Goal: Task Accomplishment & Management: Manage account settings

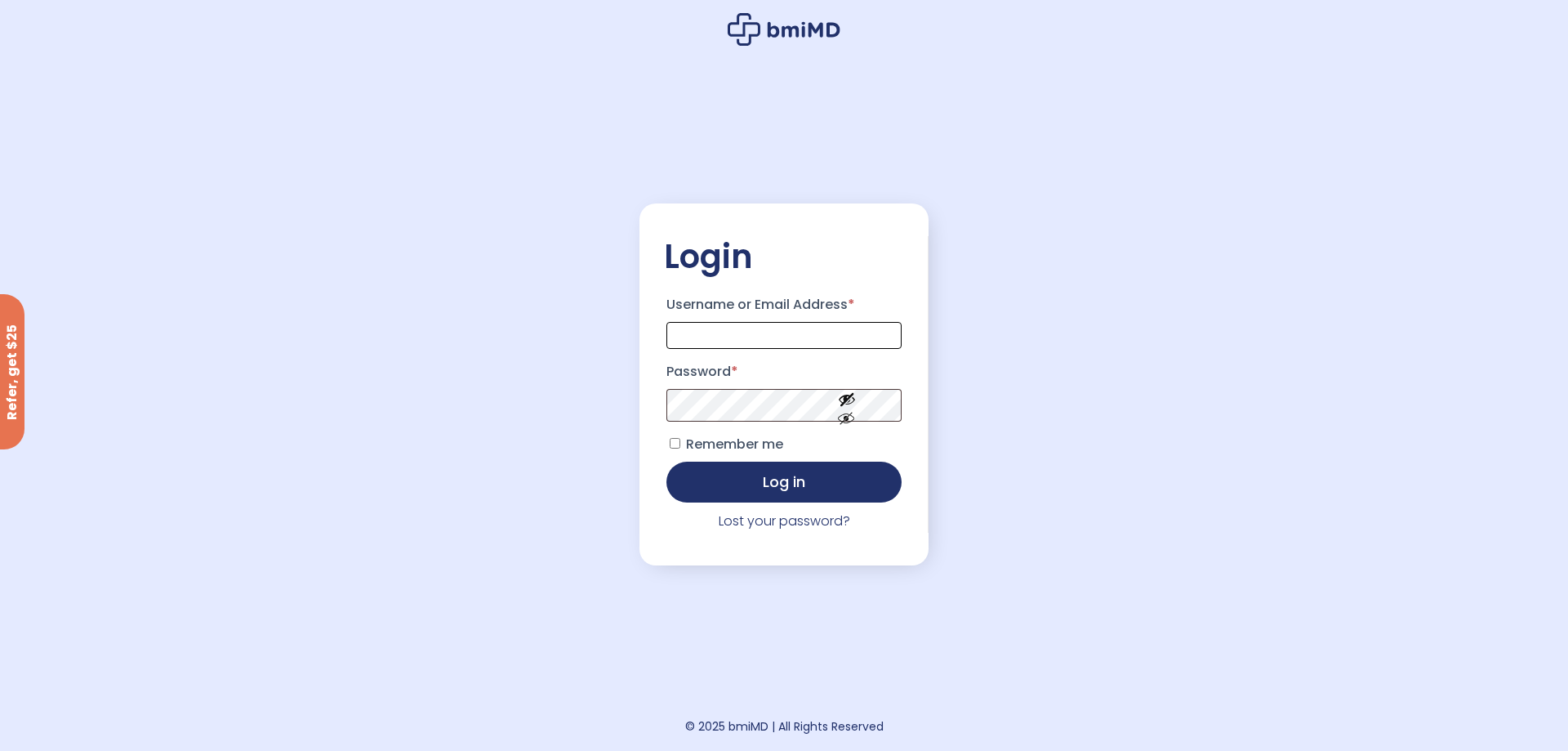
click at [771, 327] on input "Username or Email Address *" at bounding box center [783, 335] width 235 height 27
click at [677, 424] on p "Password *" at bounding box center [784, 390] width 240 height 68
type input "**********"
click at [856, 420] on button "Show password" at bounding box center [847, 431] width 91 height 56
click at [738, 466] on button "Log in" at bounding box center [783, 480] width 235 height 41
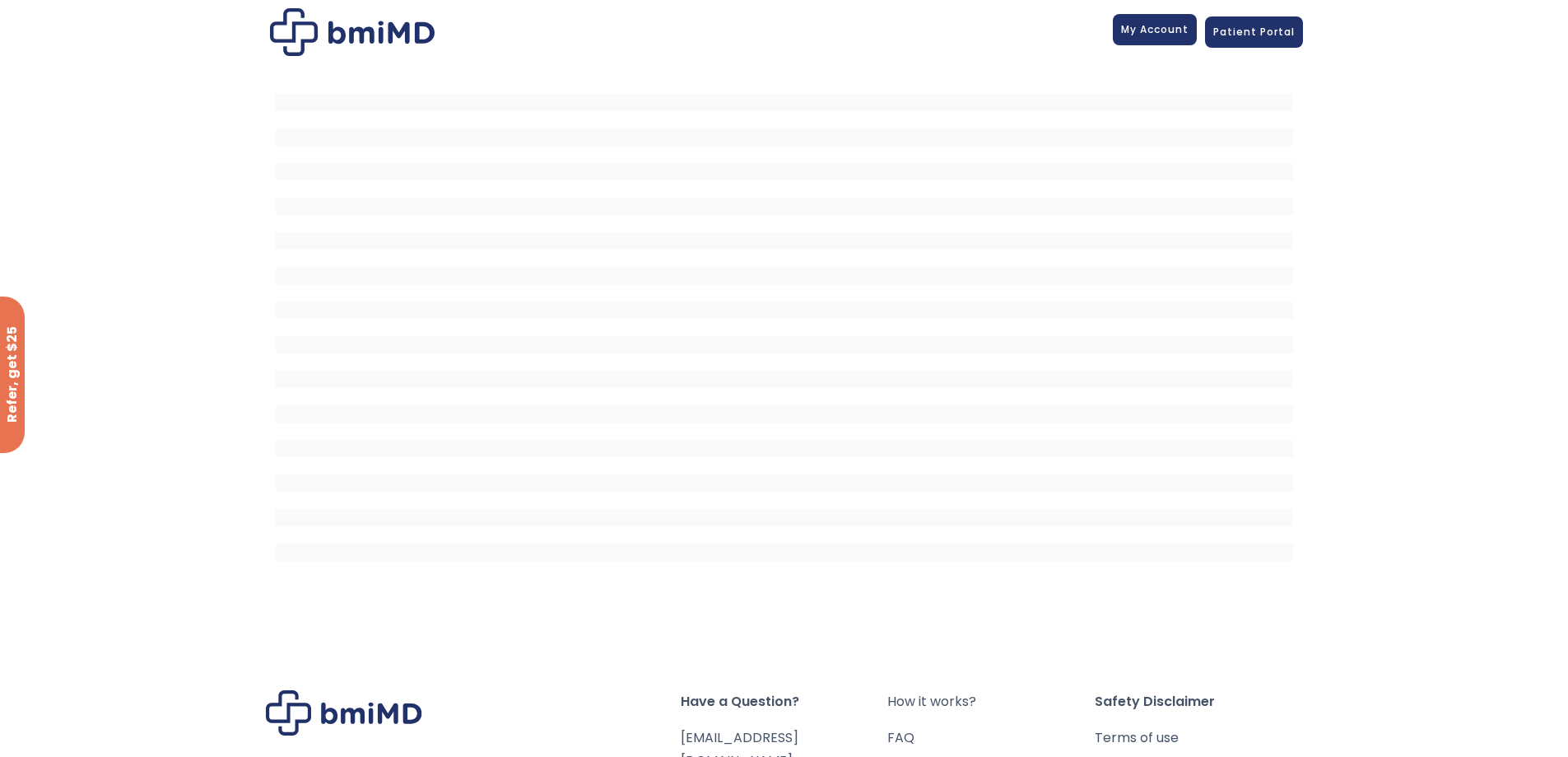
click at [1172, 23] on span "My Account" at bounding box center [1154, 30] width 67 height 14
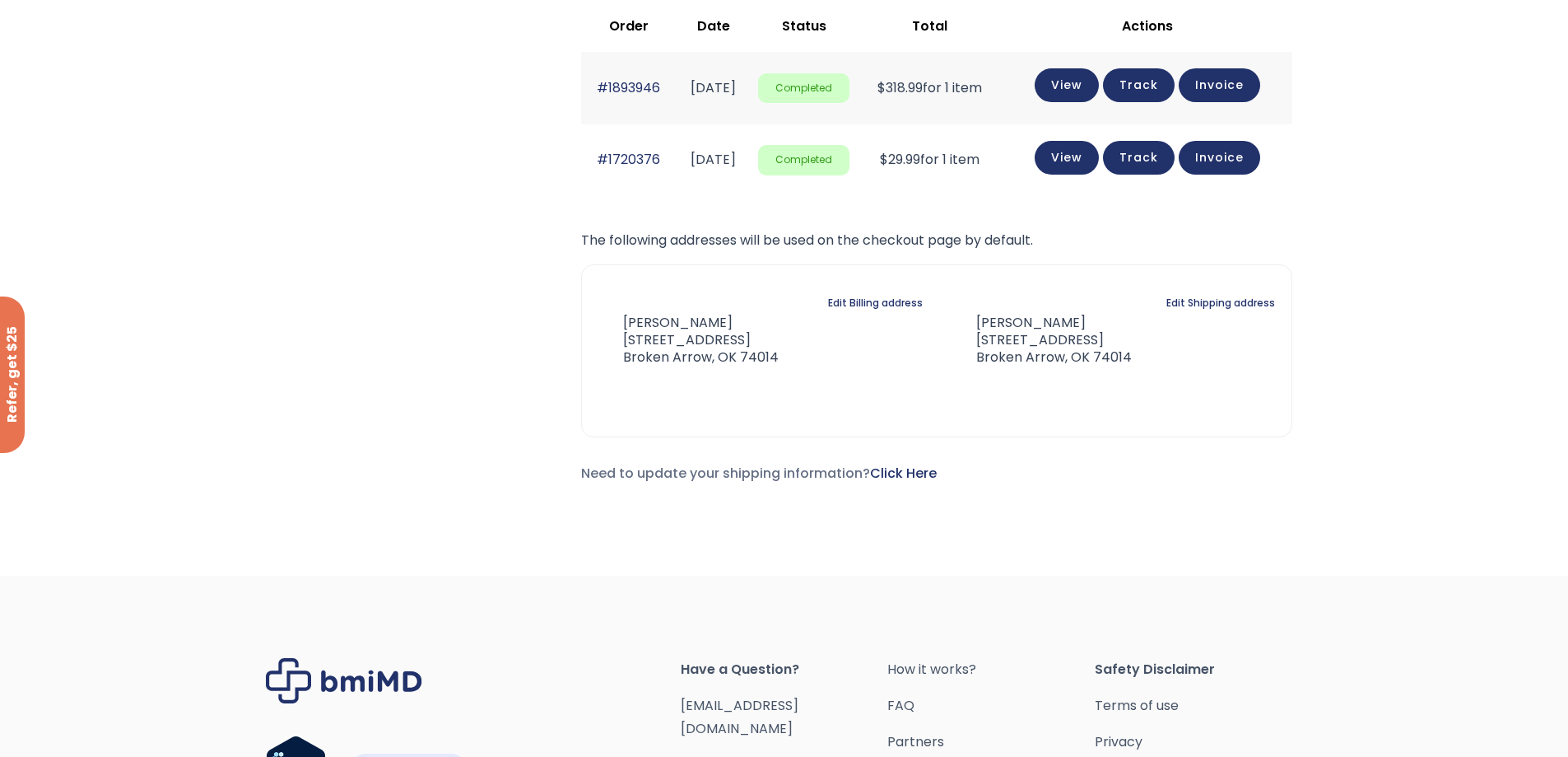
scroll to position [82, 0]
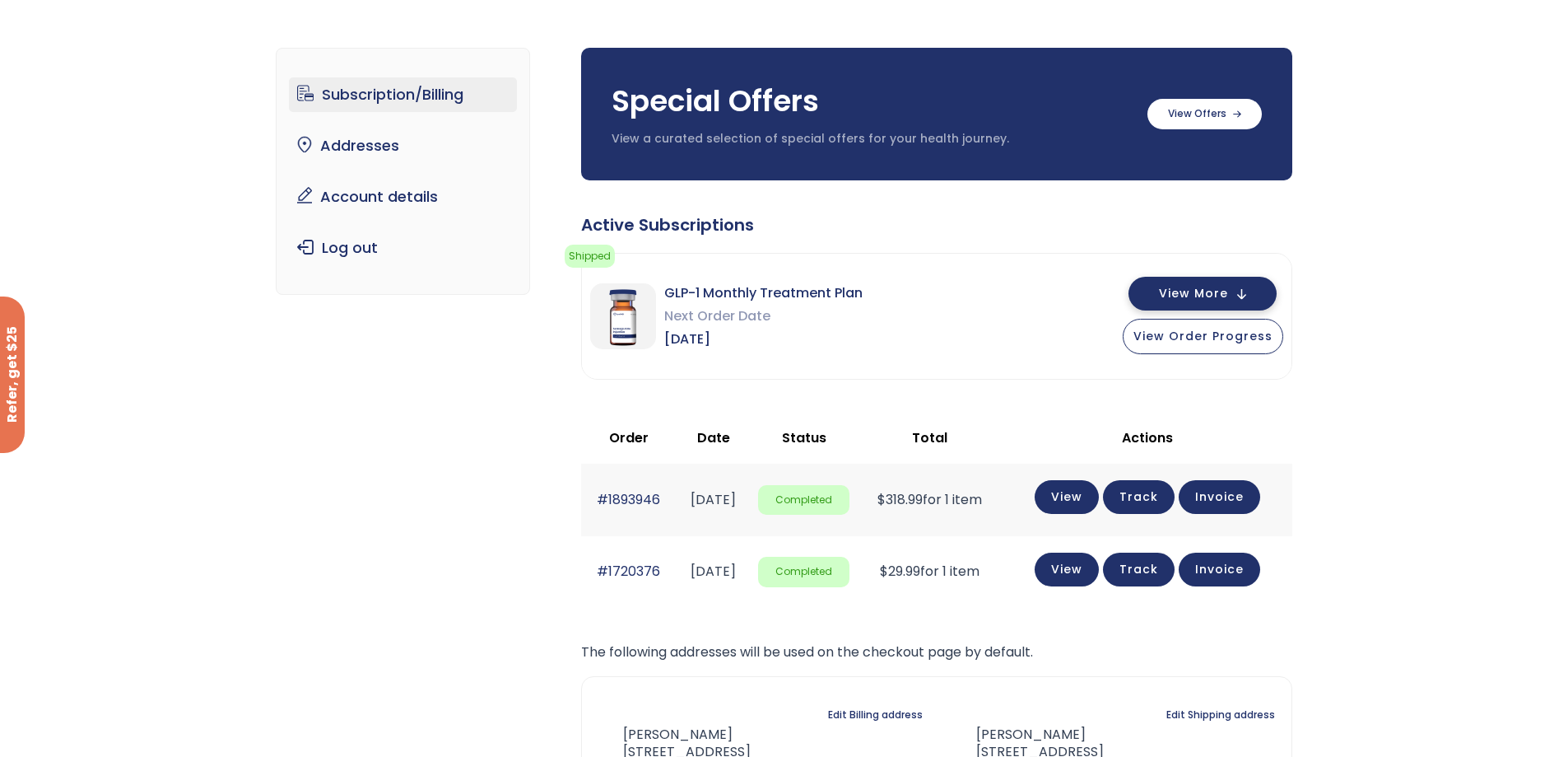
drag, startPoint x: 1228, startPoint y: 293, endPoint x: 1210, endPoint y: 293, distance: 18.0
click at [1227, 293] on span "View More" at bounding box center [1193, 293] width 69 height 11
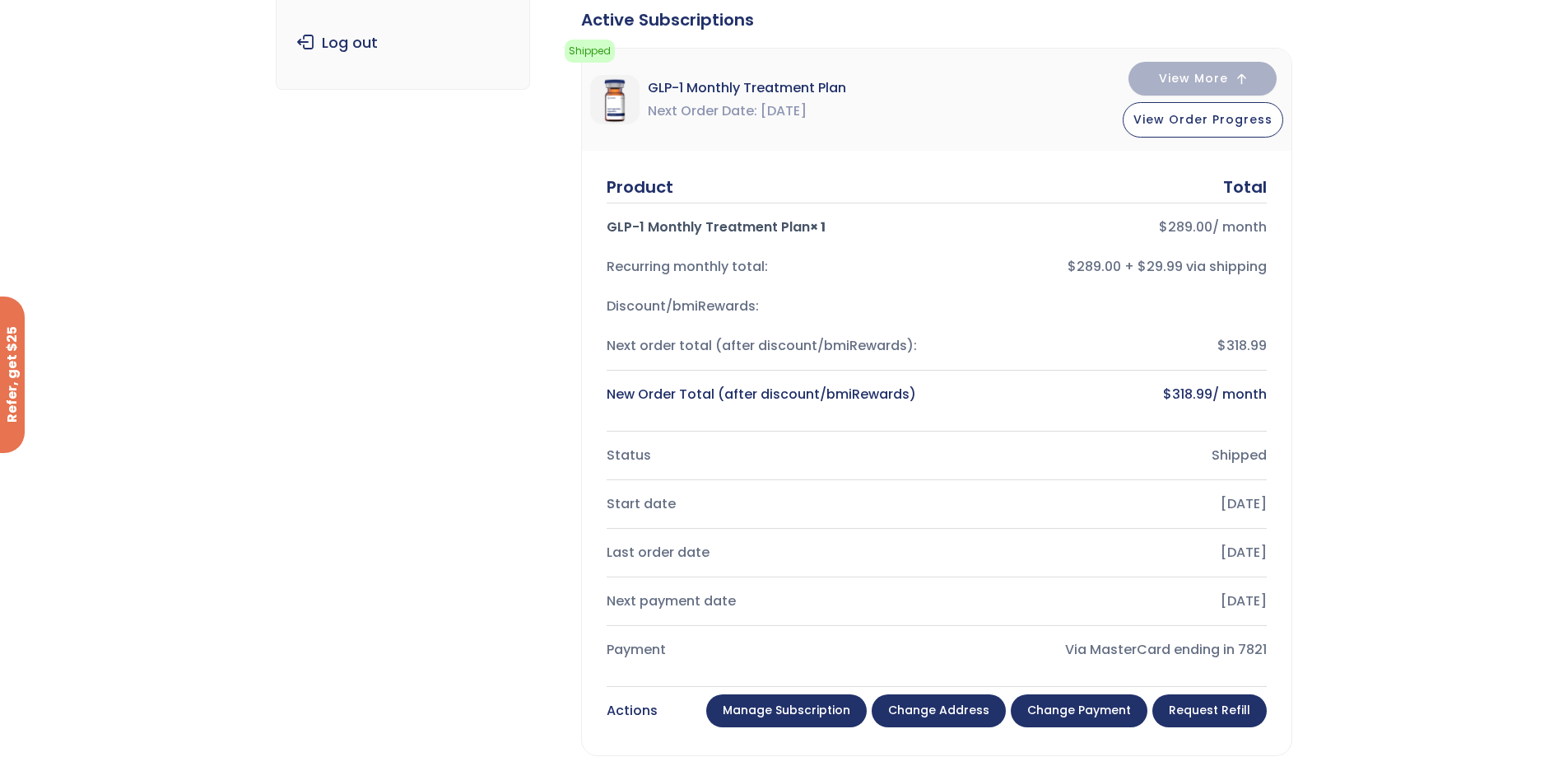
scroll to position [411, 0]
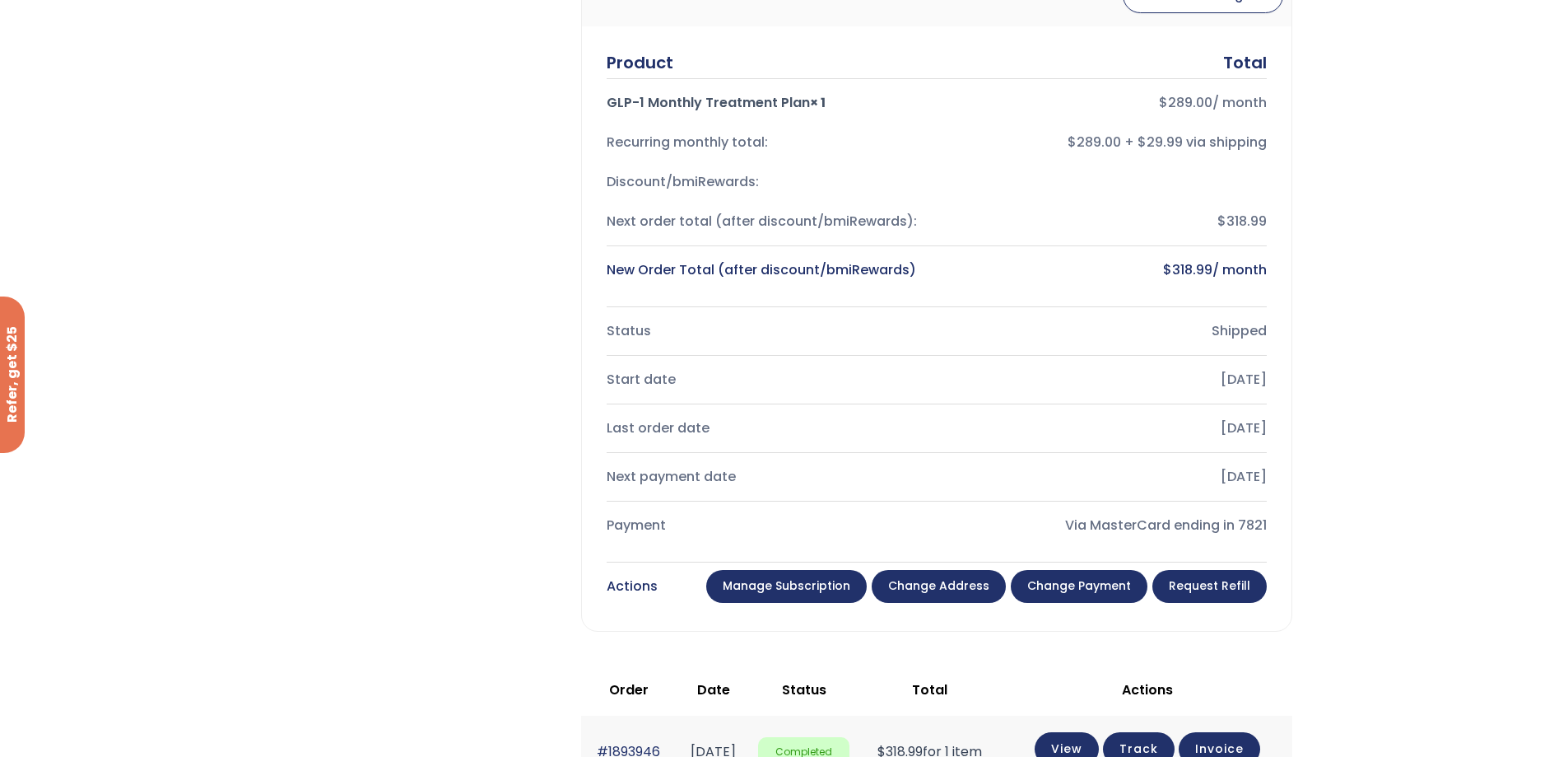
click at [816, 573] on link "Manage Subscription" at bounding box center [786, 586] width 160 height 33
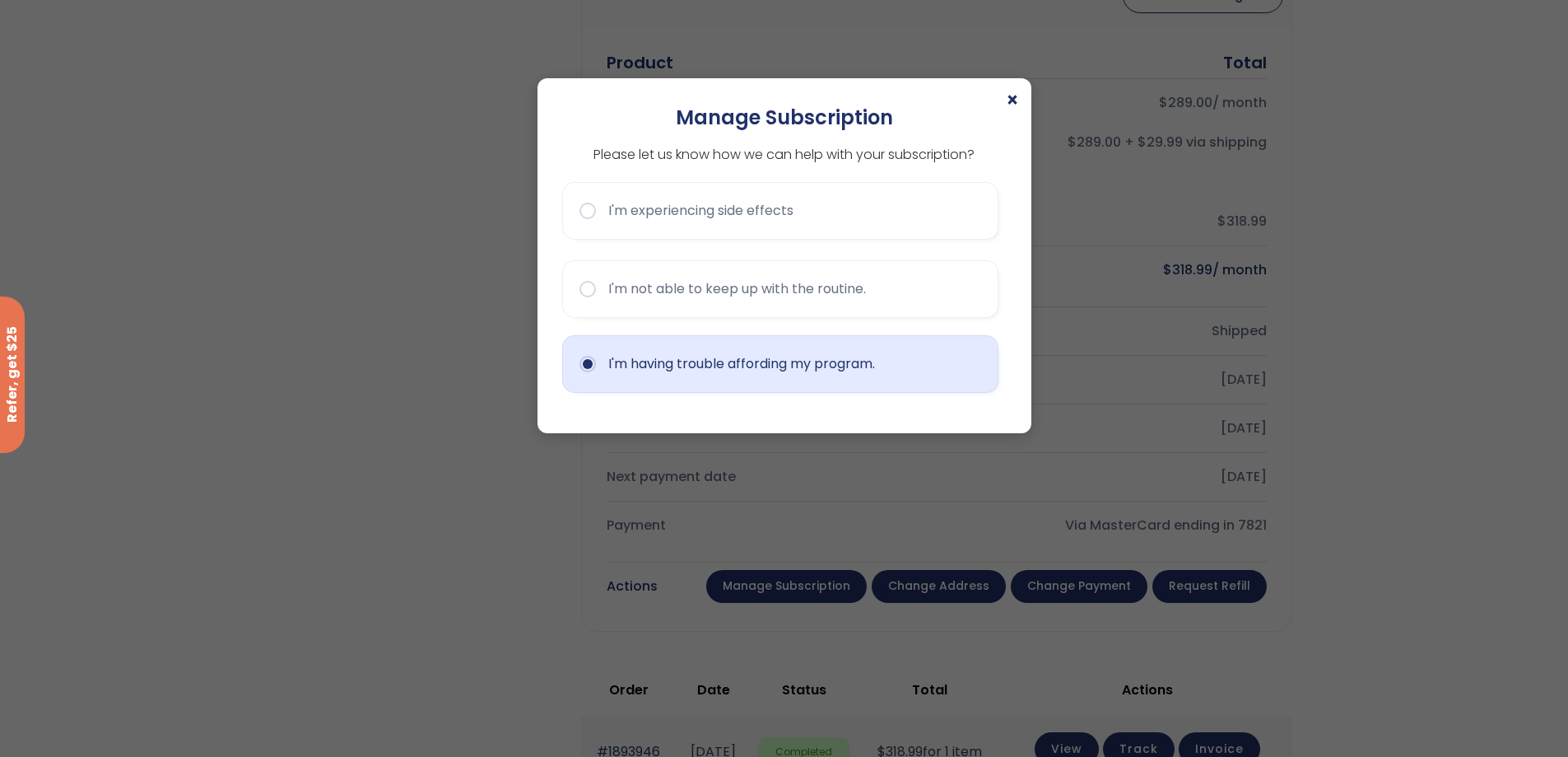
click at [630, 371] on button "I'm having trouble affording my program." at bounding box center [780, 364] width 436 height 58
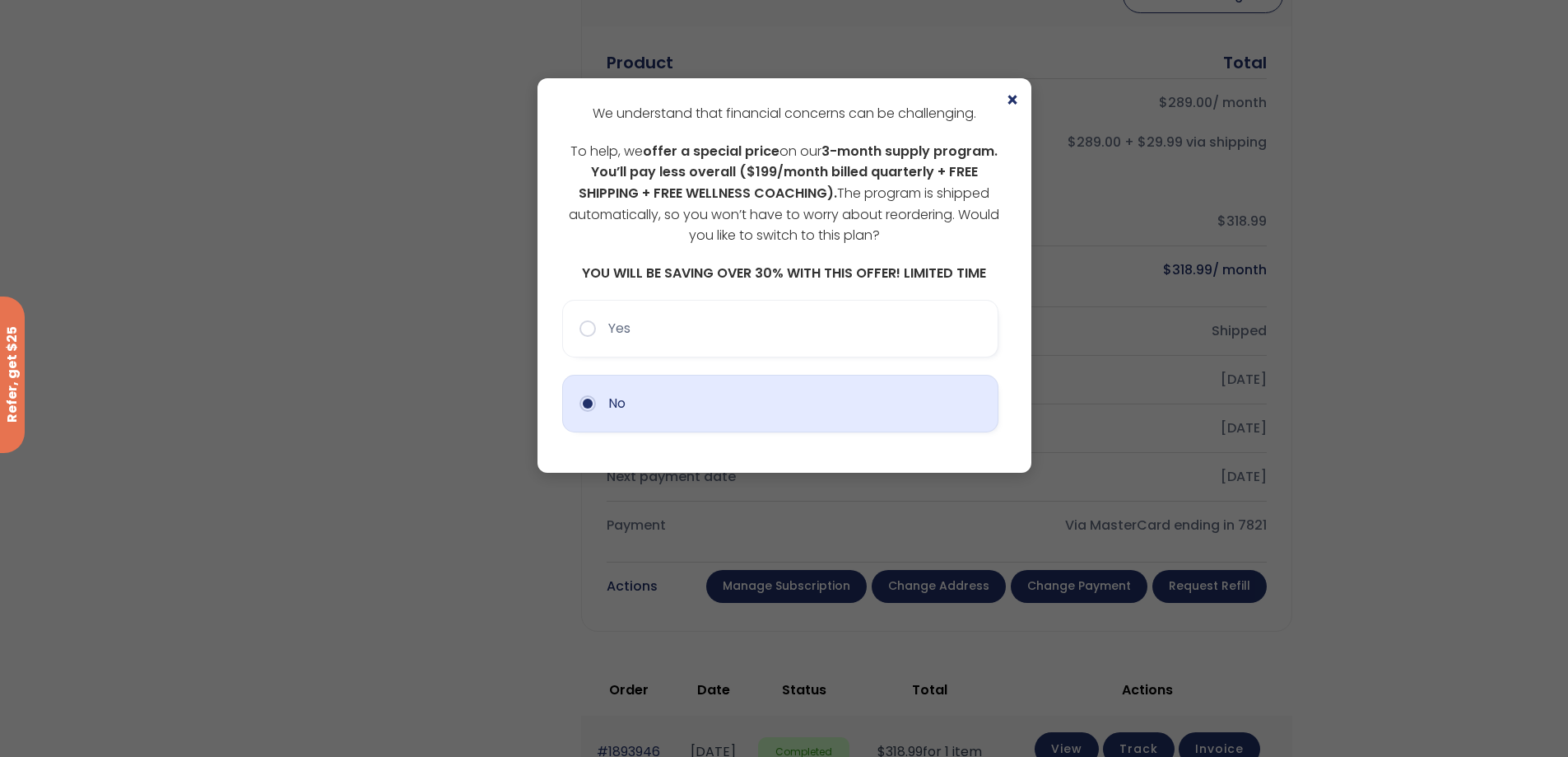
click at [617, 403] on button "No" at bounding box center [780, 403] width 436 height 58
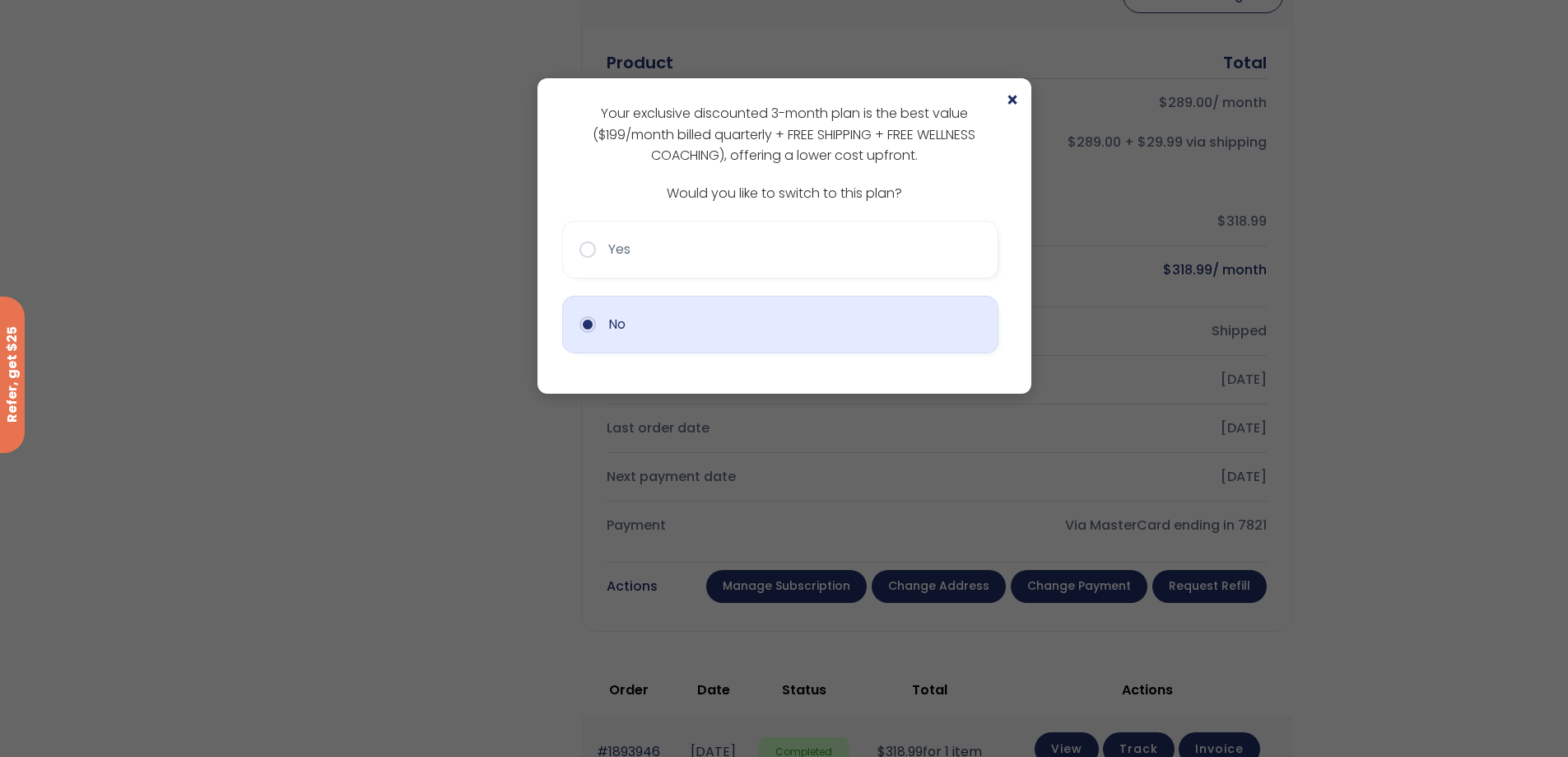
click at [621, 334] on button "No" at bounding box center [780, 324] width 436 height 58
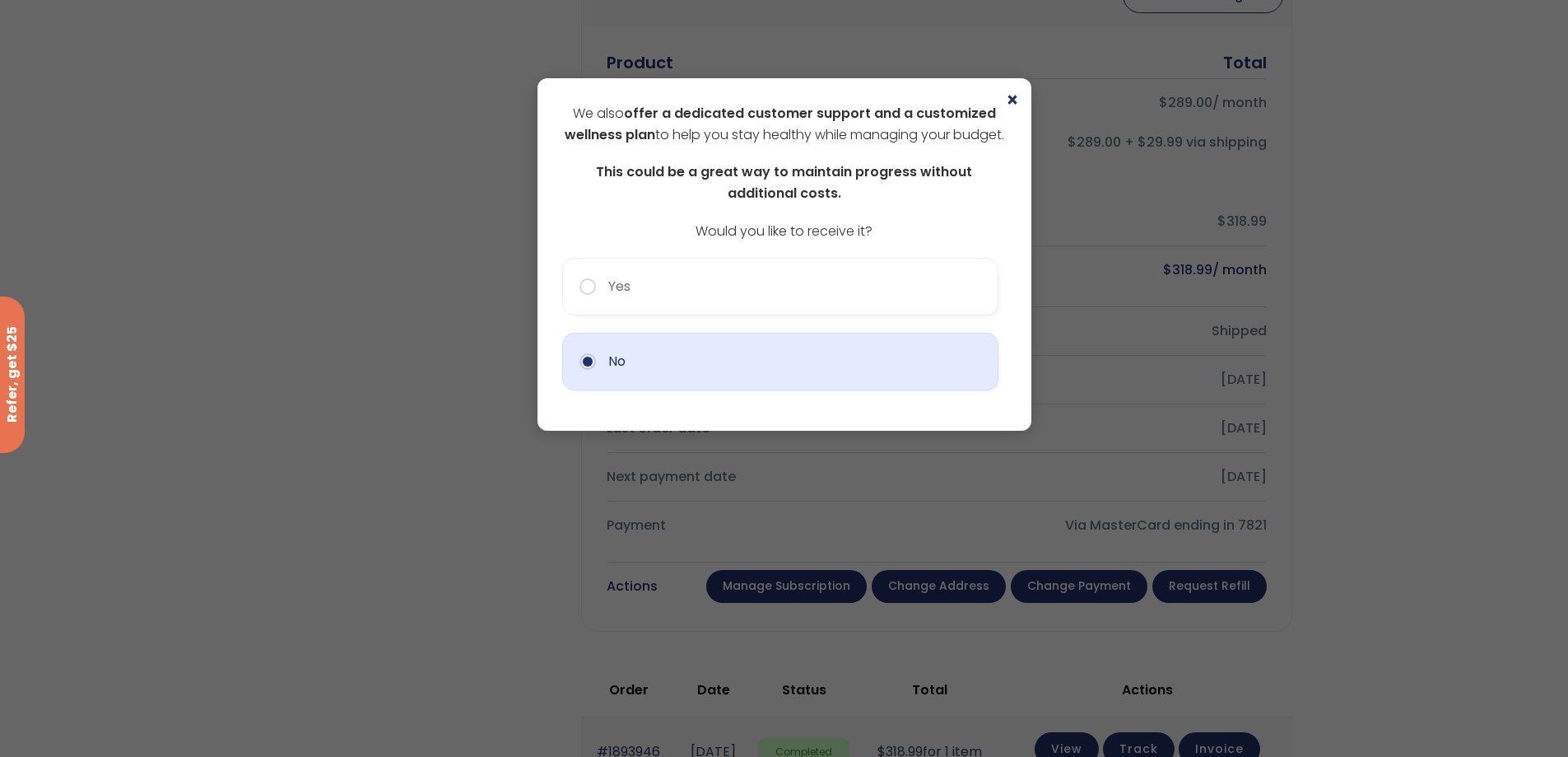
click at [614, 386] on button "No" at bounding box center [780, 362] width 436 height 58
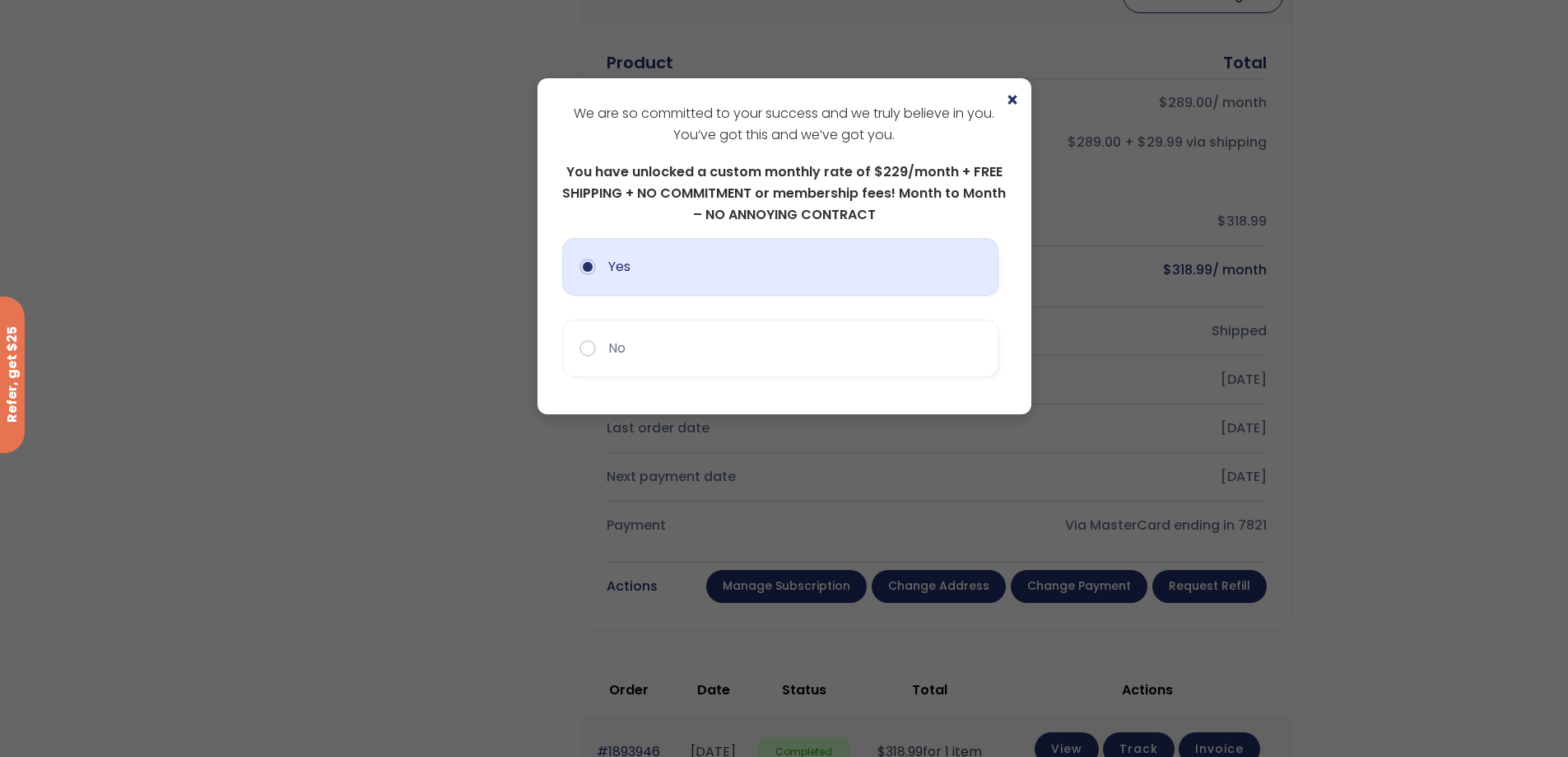
click at [643, 284] on button "Yes" at bounding box center [780, 266] width 436 height 58
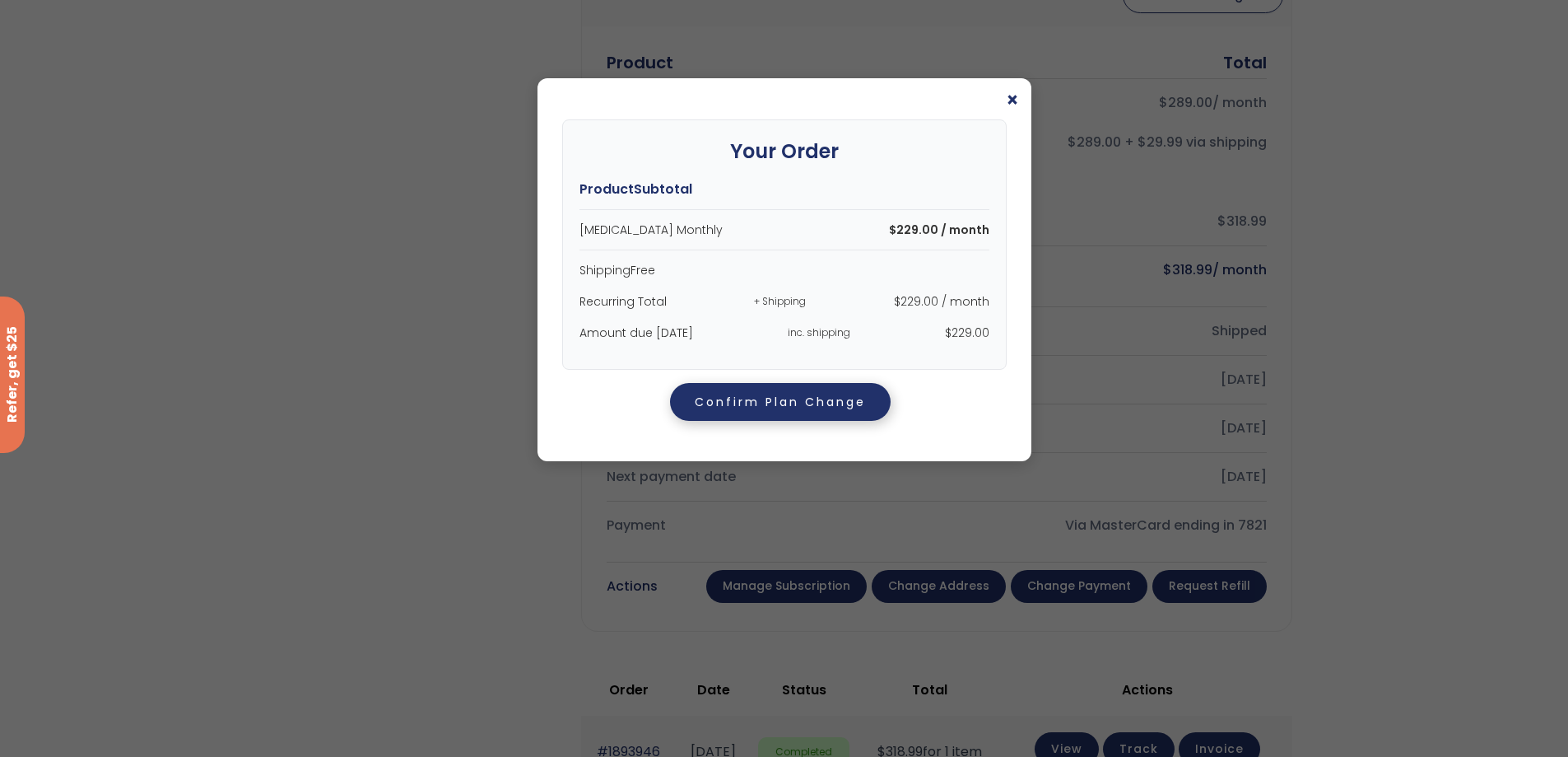
click at [711, 410] on button "Confirm Plan Change" at bounding box center [780, 401] width 220 height 38
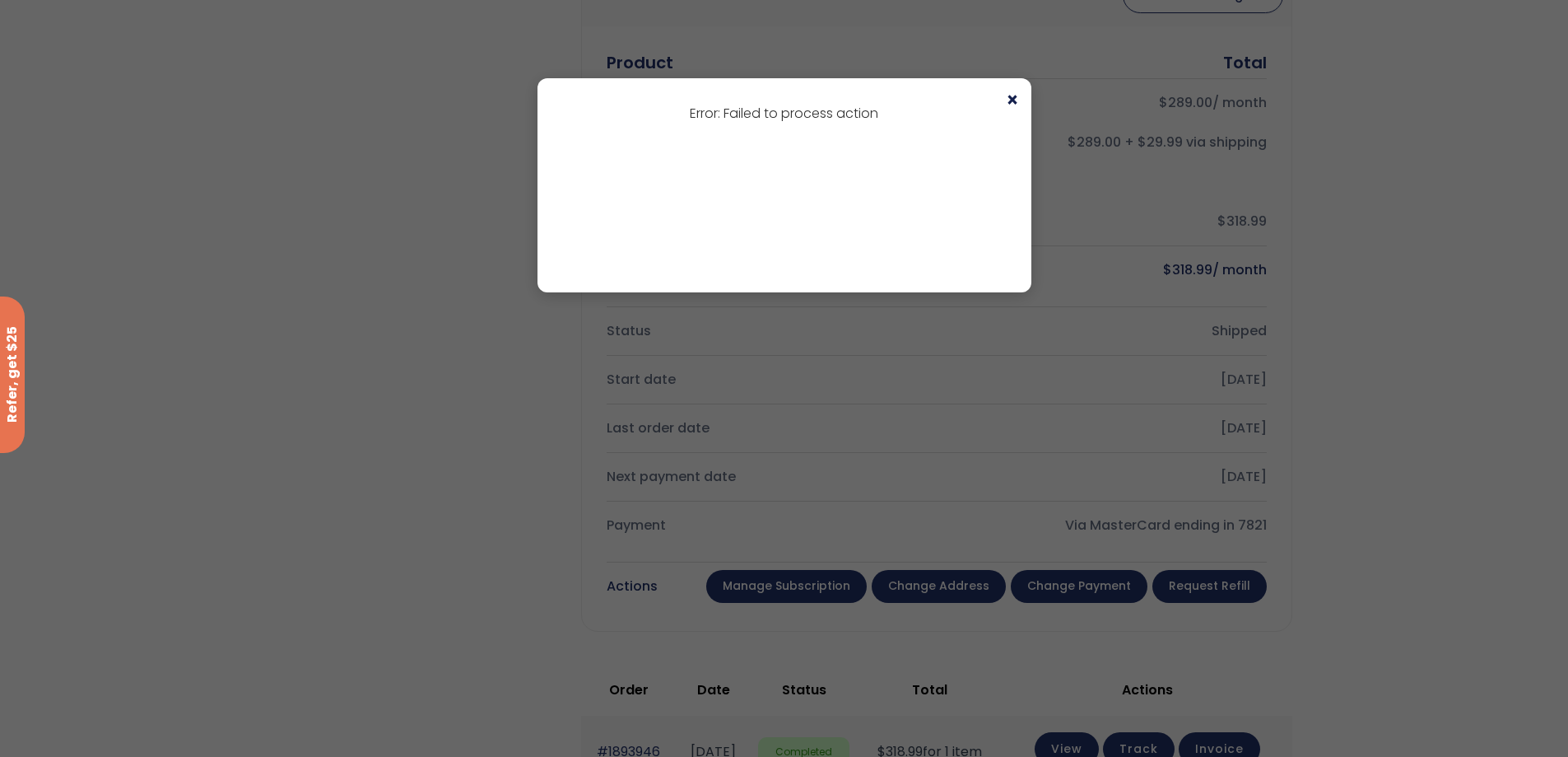
click at [1017, 101] on span "×" at bounding box center [1012, 101] width 13 height 20
